Goal: Information Seeking & Learning: Check status

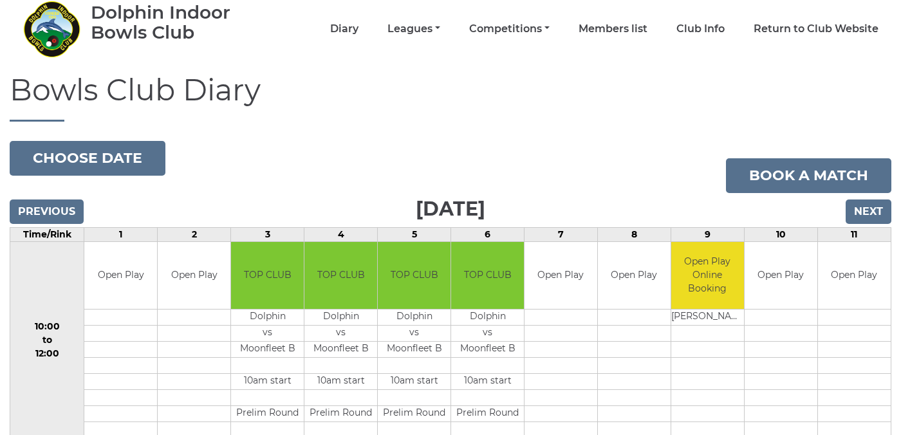
scroll to position [51, 0]
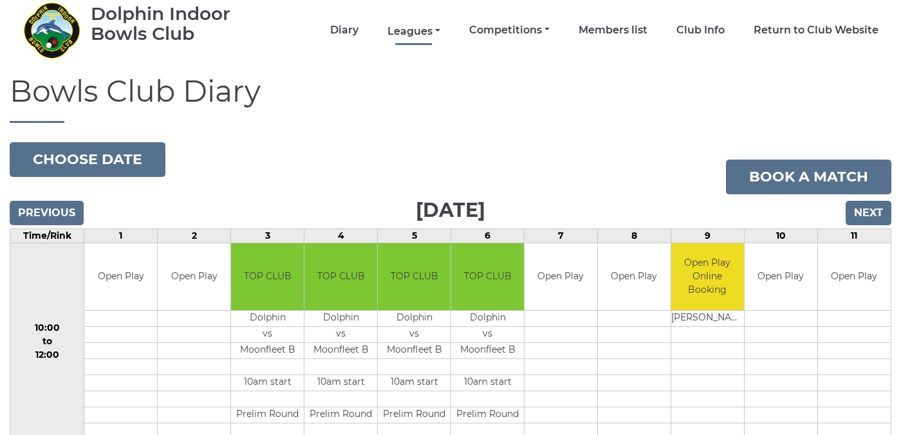
click at [440, 33] on link "Leagues" at bounding box center [413, 31] width 53 height 14
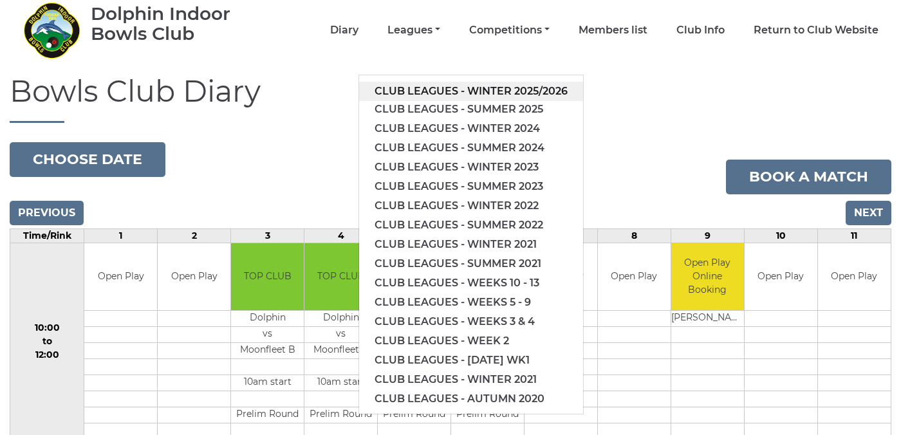
click at [467, 86] on link "Club leagues - Winter 2025/2026" at bounding box center [471, 91] width 224 height 19
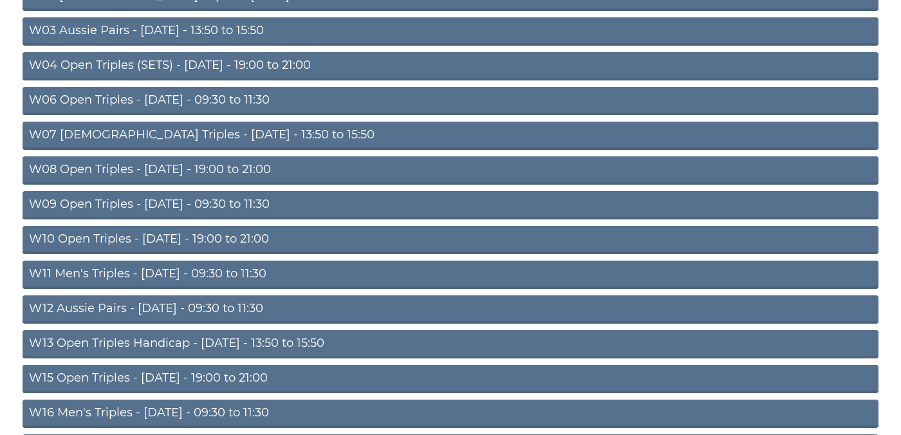
scroll to position [260, 0]
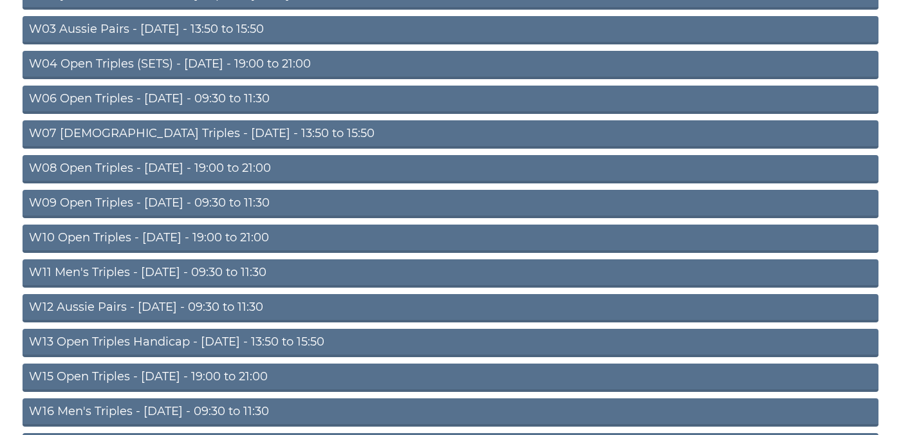
click at [224, 202] on link "W09 Open Triples - Wednesday - 09:30 to 11:30" at bounding box center [451, 204] width 856 height 28
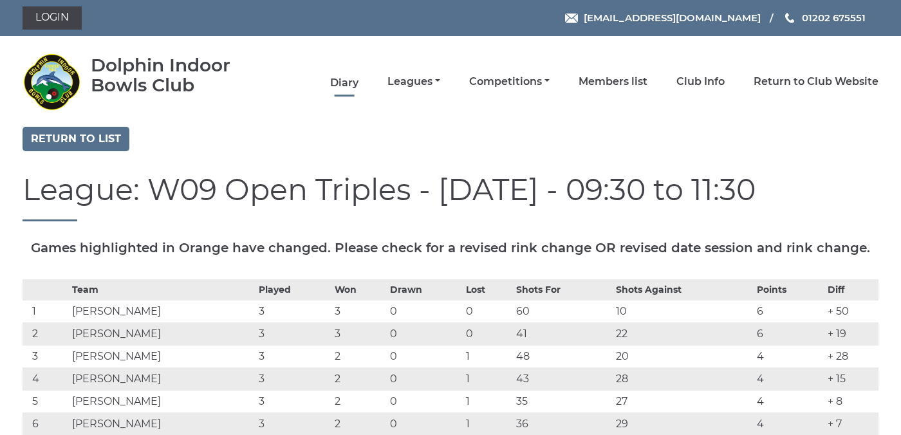
click at [358, 82] on link "Diary" at bounding box center [344, 83] width 28 height 14
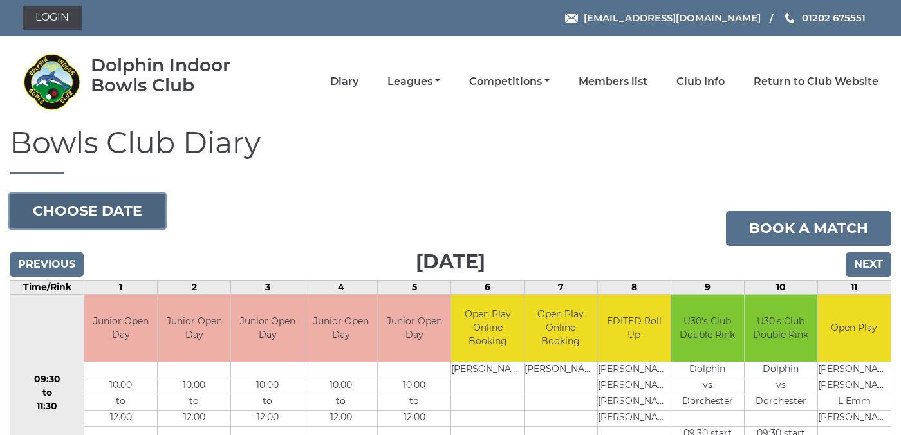
click at [119, 203] on button "Choose date" at bounding box center [88, 211] width 156 height 35
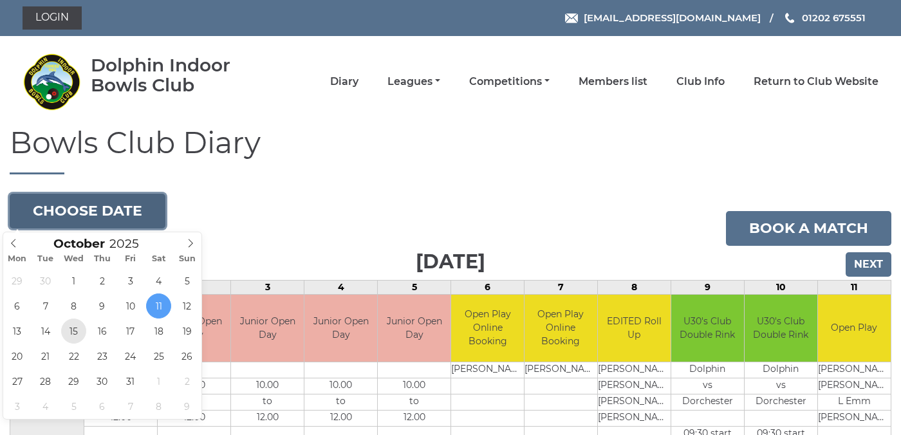
type input "[DATE]"
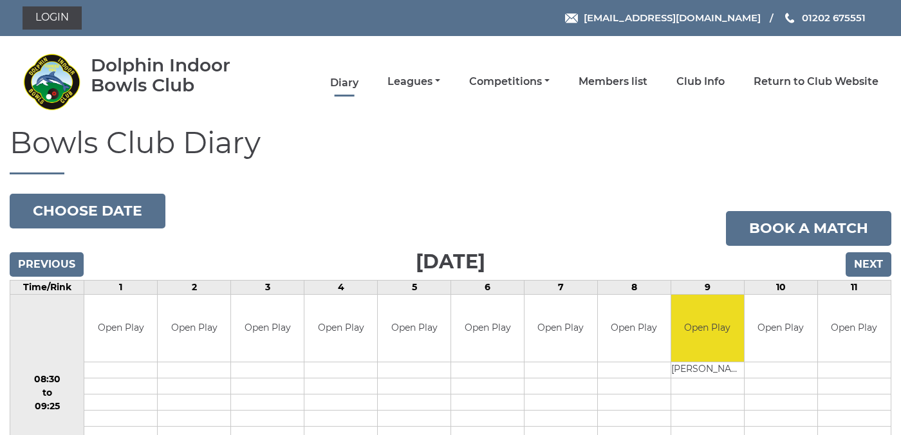
click at [358, 84] on link "Diary" at bounding box center [344, 83] width 28 height 14
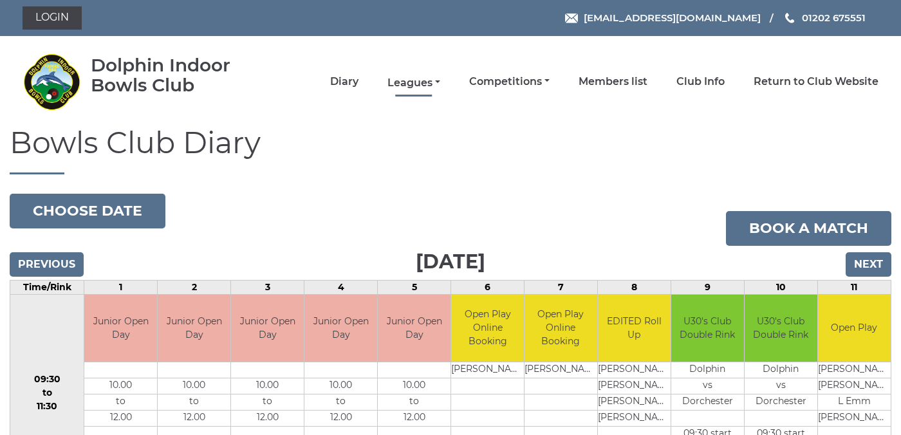
click at [440, 81] on link "Leagues" at bounding box center [413, 83] width 53 height 14
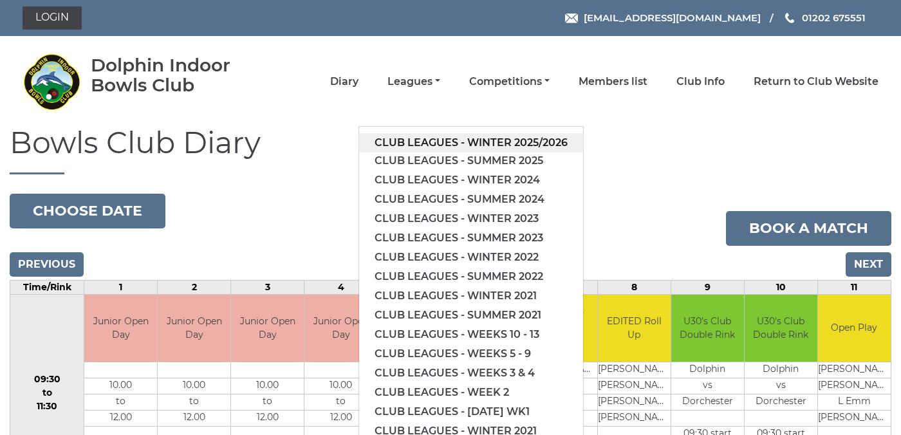
click at [448, 139] on link "Club leagues - Winter 2025/2026" at bounding box center [471, 142] width 224 height 19
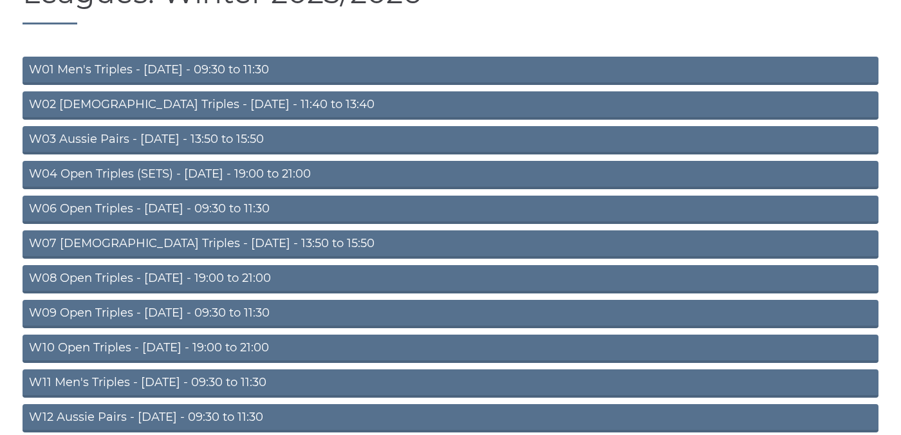
scroll to position [154, 0]
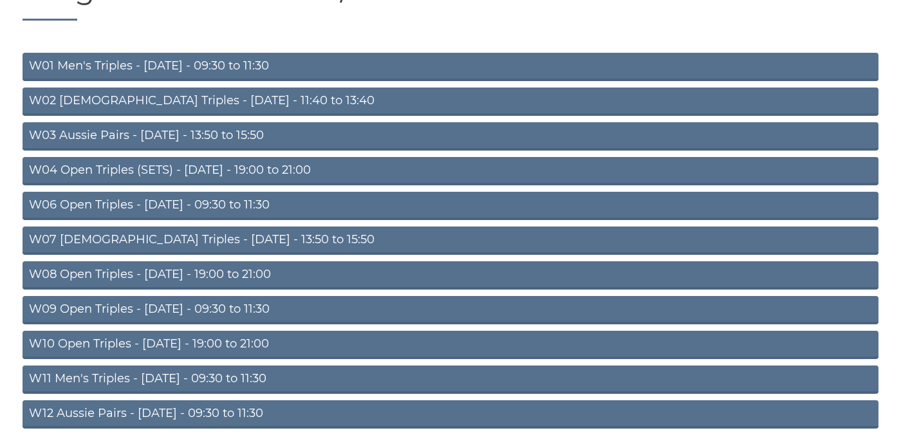
click at [223, 308] on link "W09 Open Triples - [DATE] - 09:30 to 11:30" at bounding box center [451, 310] width 856 height 28
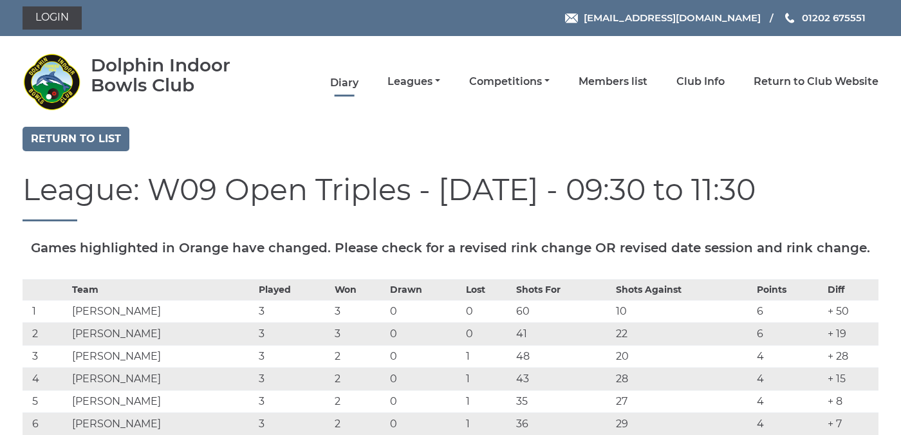
click at [358, 84] on link "Diary" at bounding box center [344, 83] width 28 height 14
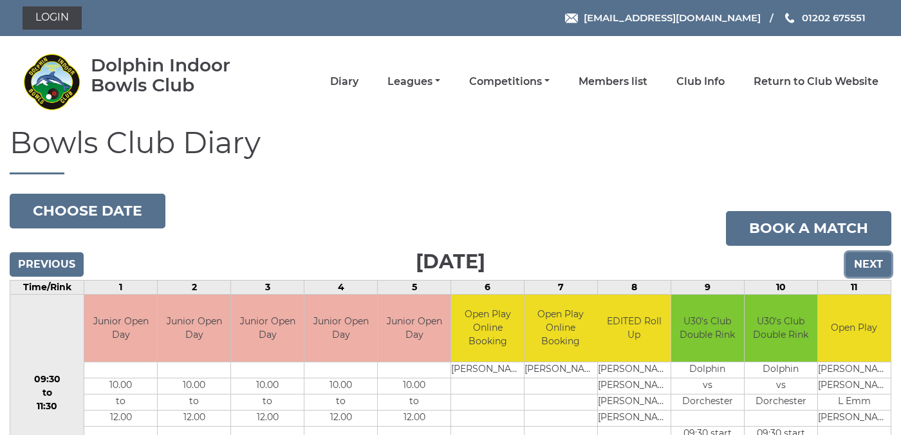
click at [868, 260] on input "Next" at bounding box center [868, 264] width 46 height 24
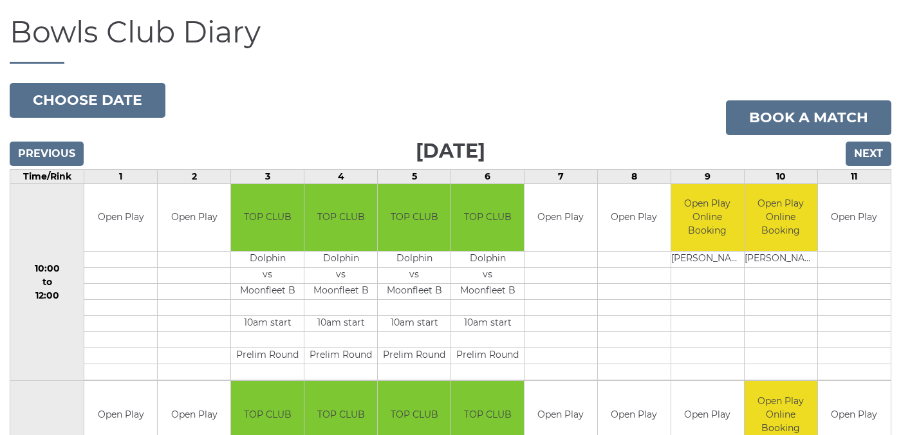
scroll to position [104, 0]
